Goal: Task Accomplishment & Management: Use online tool/utility

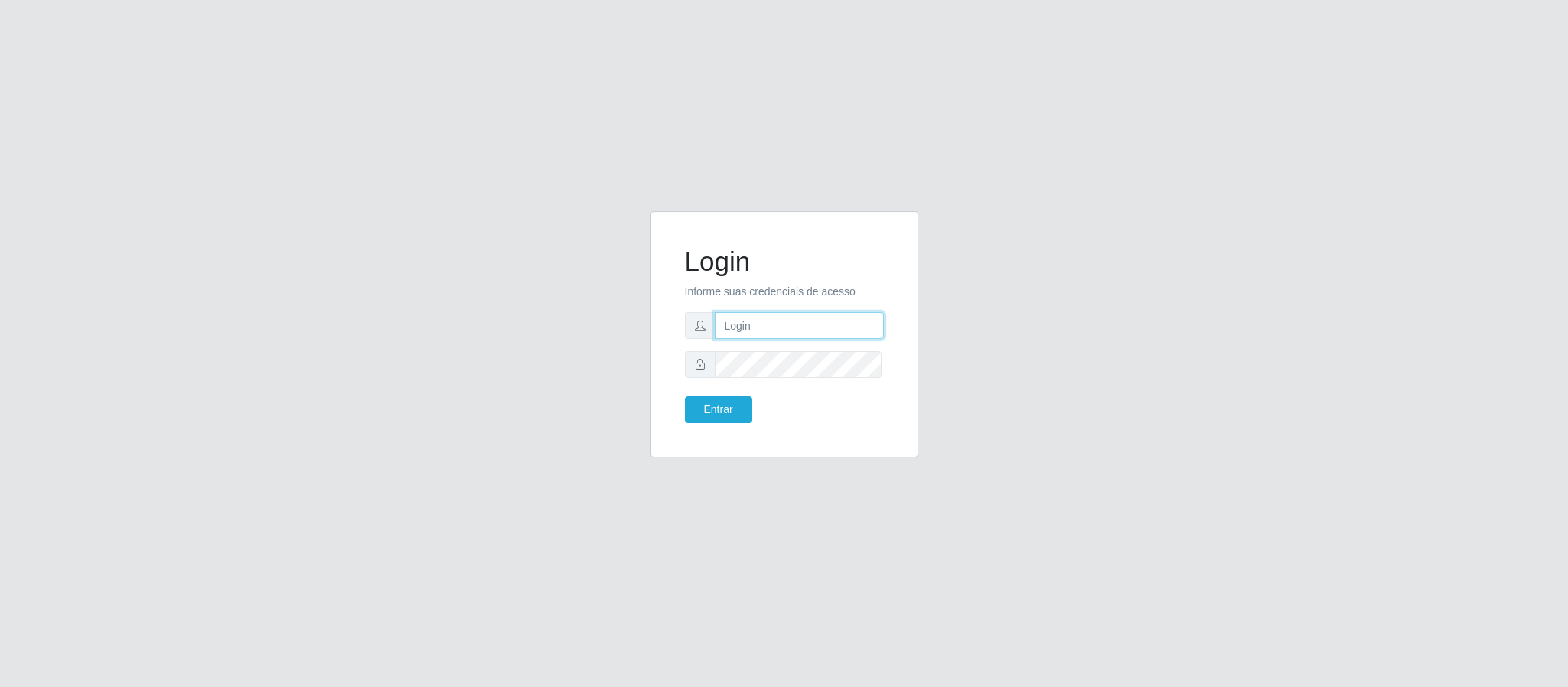
click at [817, 329] on input "text" at bounding box center [799, 325] width 169 height 27
type input "[PERSON_NAME]"
click at [685, 397] on button "Entrar" at bounding box center [718, 410] width 67 height 27
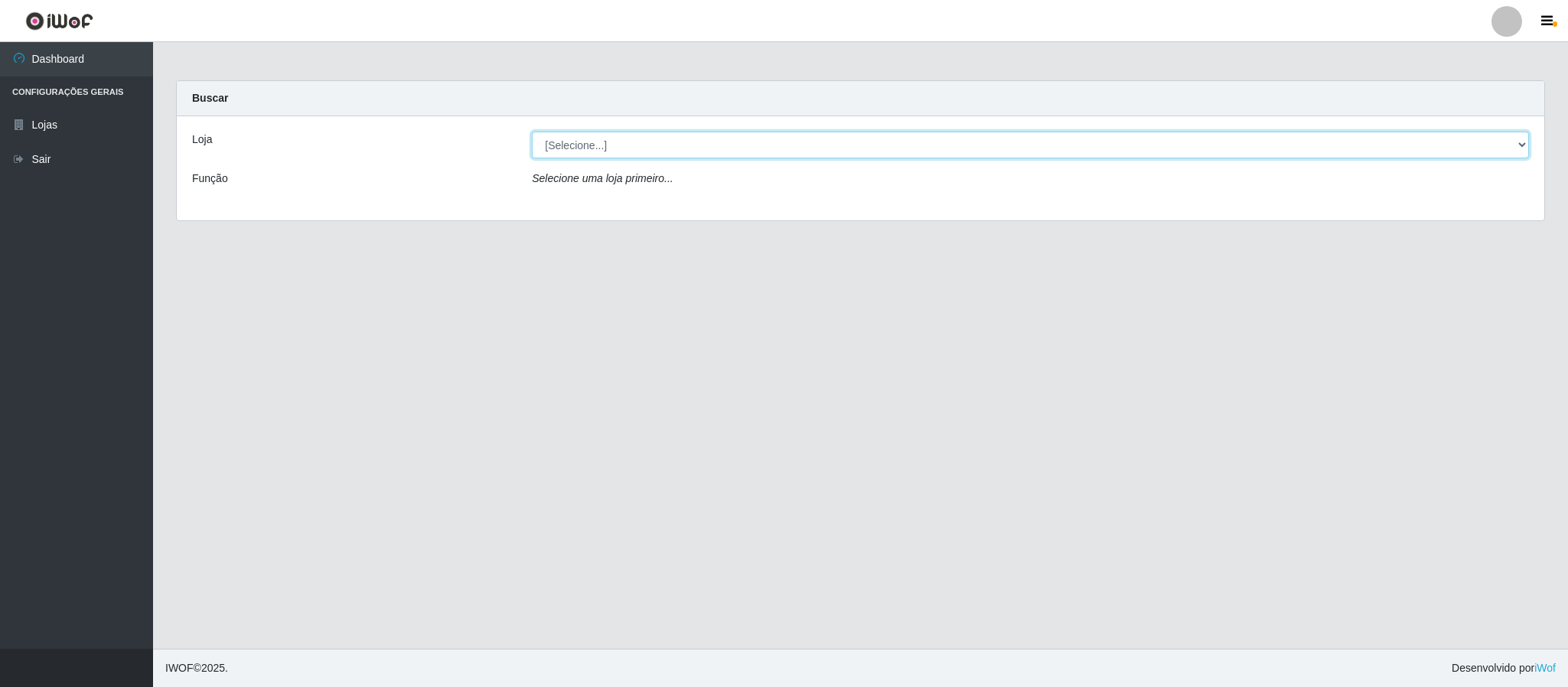
click at [1517, 147] on select "[Selecione...] Queiroz Atacadão - Coophab" at bounding box center [1030, 145] width 997 height 27
select select "463"
click at [532, 131] on select "[Selecione...] Queiroz Atacadão - Coophab" at bounding box center [1030, 145] width 997 height 27
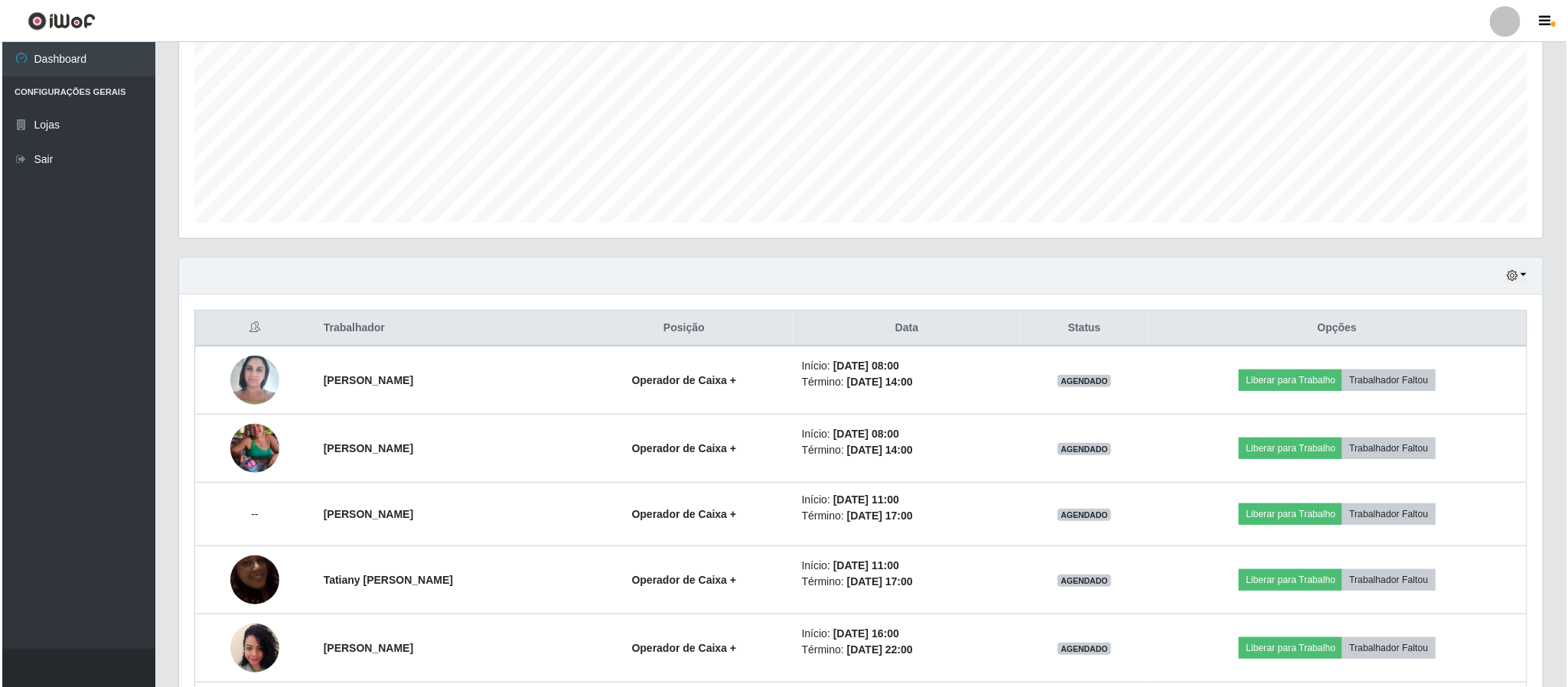
scroll to position [459, 0]
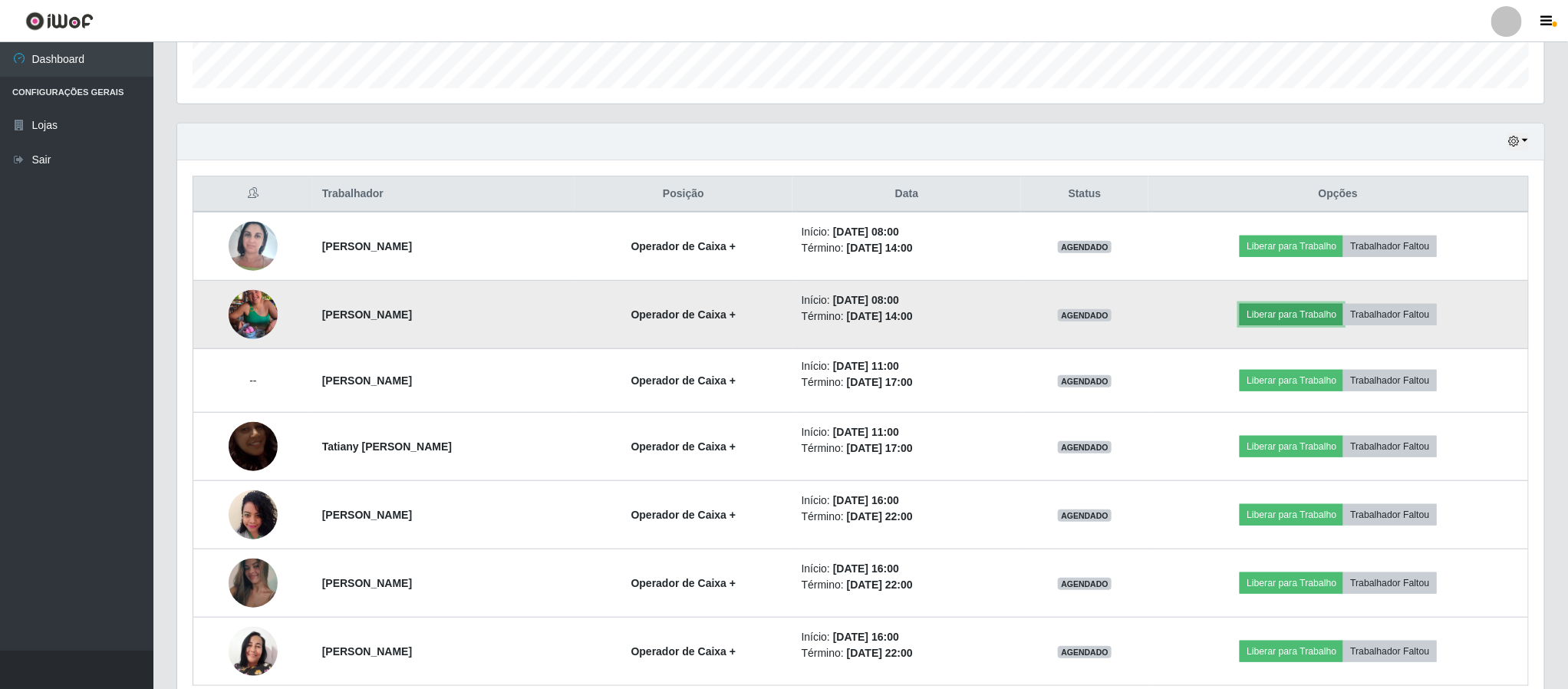
click at [1325, 324] on button "Liberar para Trabalho" at bounding box center [1291, 314] width 103 height 22
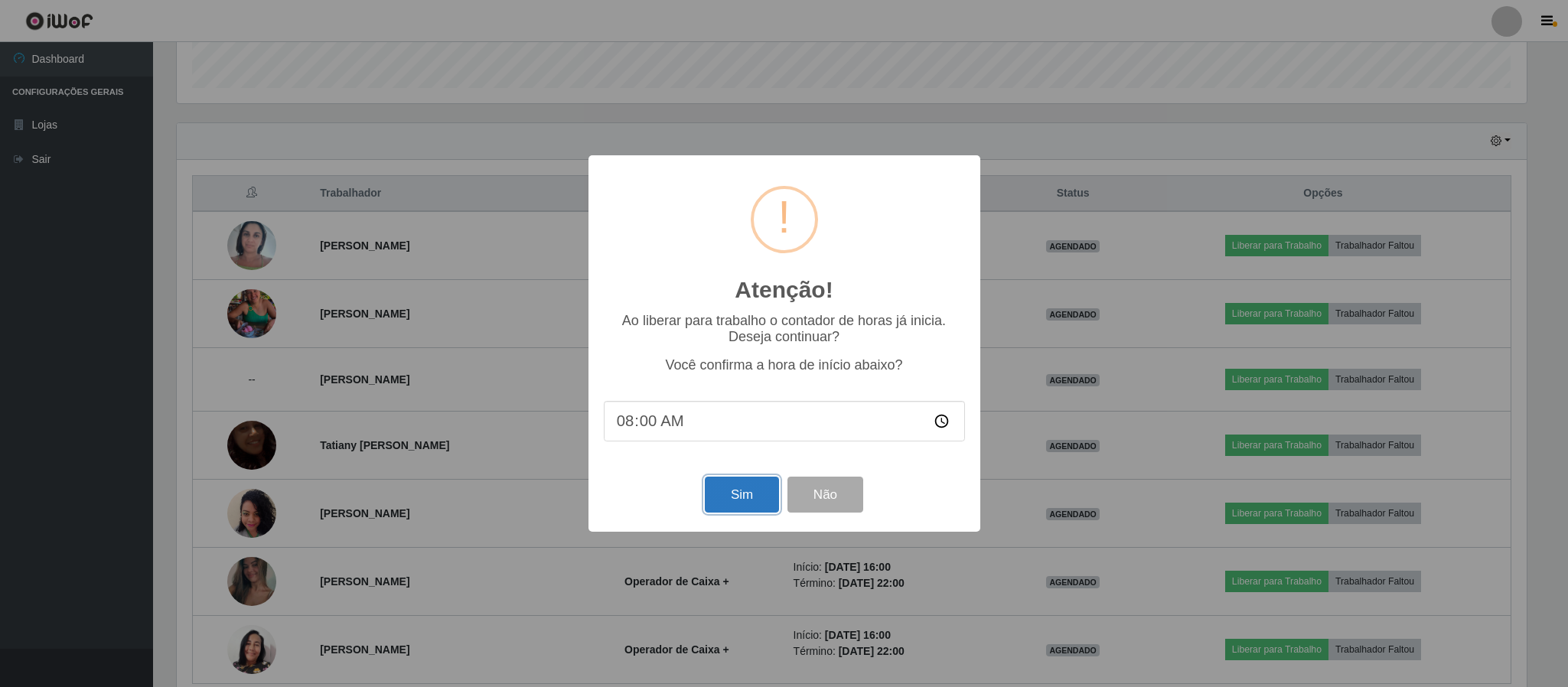
click at [754, 495] on button "Sim" at bounding box center [742, 494] width 74 height 36
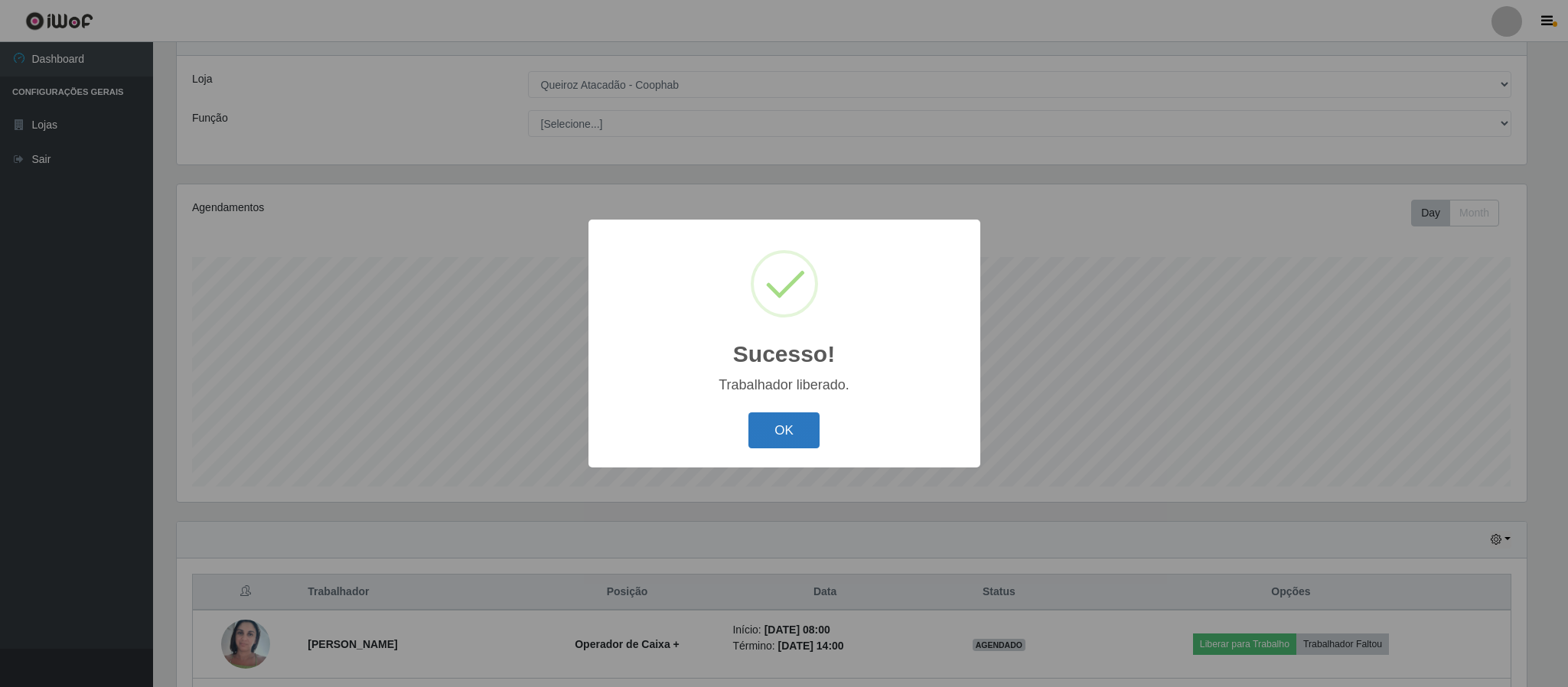
click at [782, 423] on button "OK" at bounding box center [784, 430] width 71 height 36
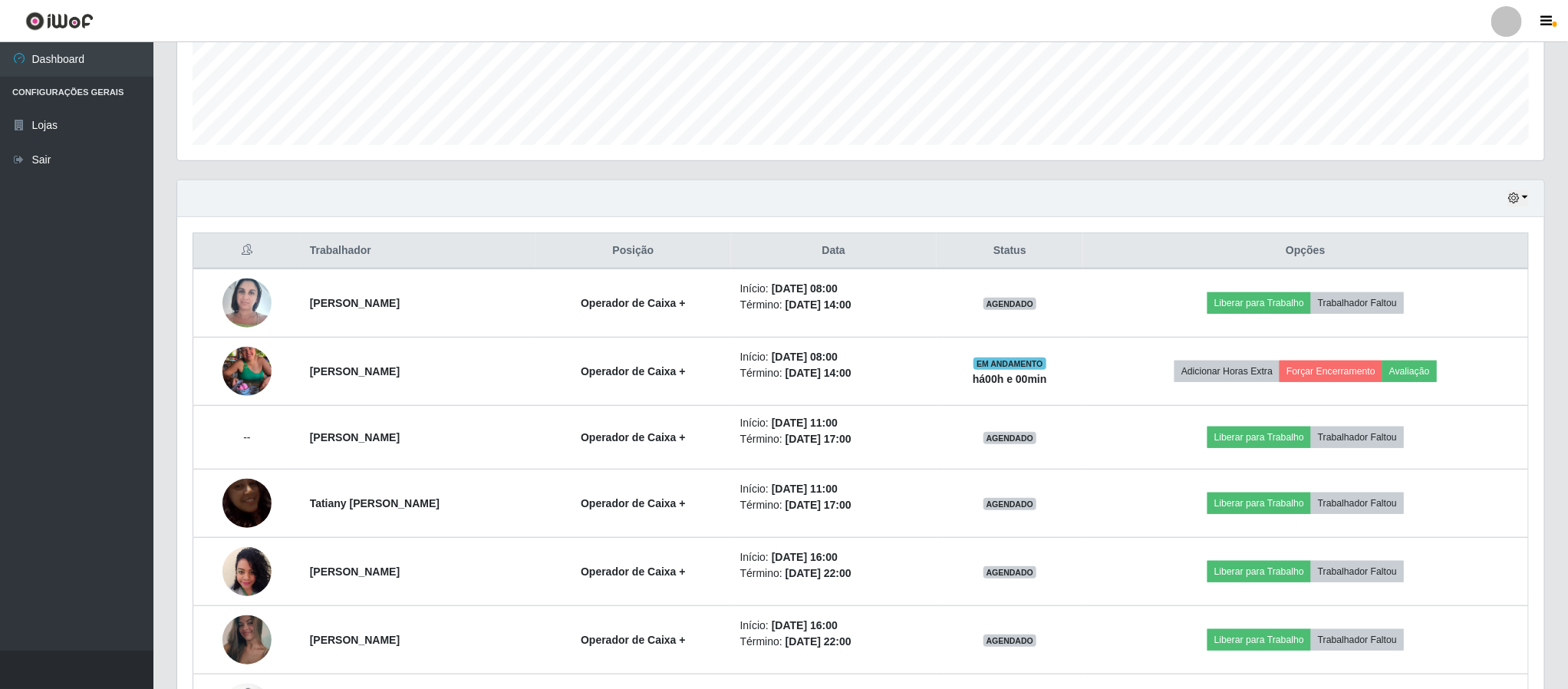
scroll to position [406, 0]
